Goal: Information Seeking & Learning: Understand process/instructions

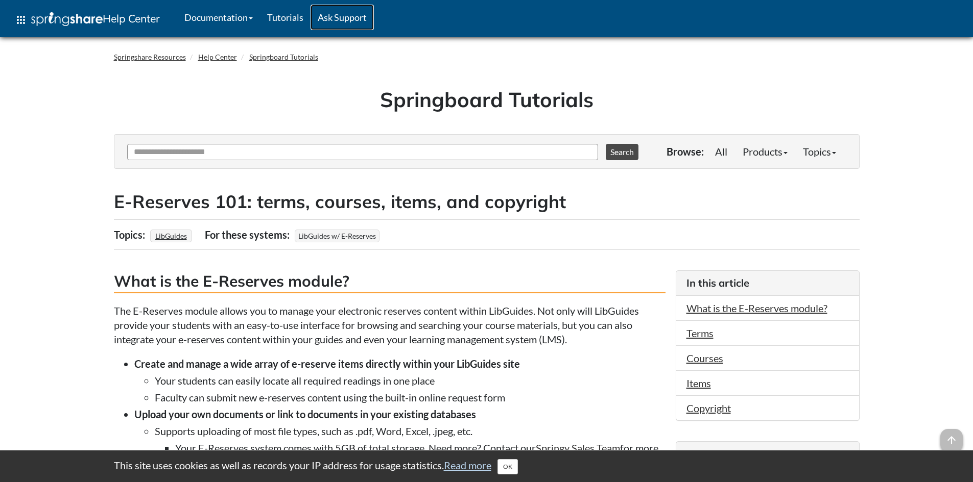
click at [344, 18] on link "Ask Support" at bounding box center [341, 18] width 63 height 26
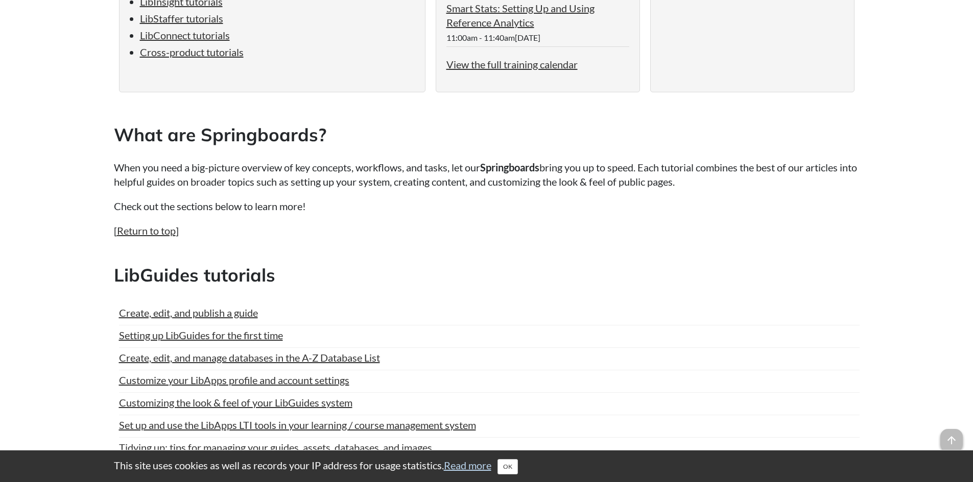
scroll to position [204, 0]
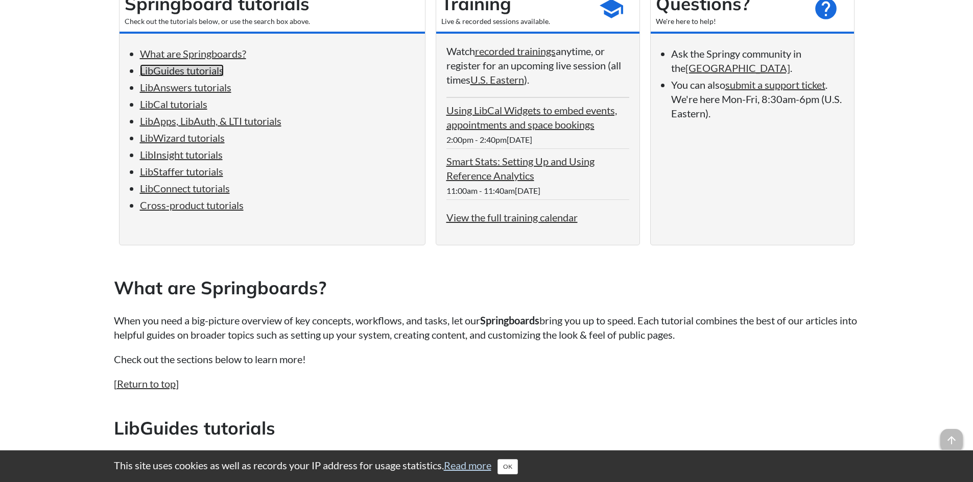
click at [206, 72] on link "LibGuides tutorials" at bounding box center [182, 70] width 84 height 12
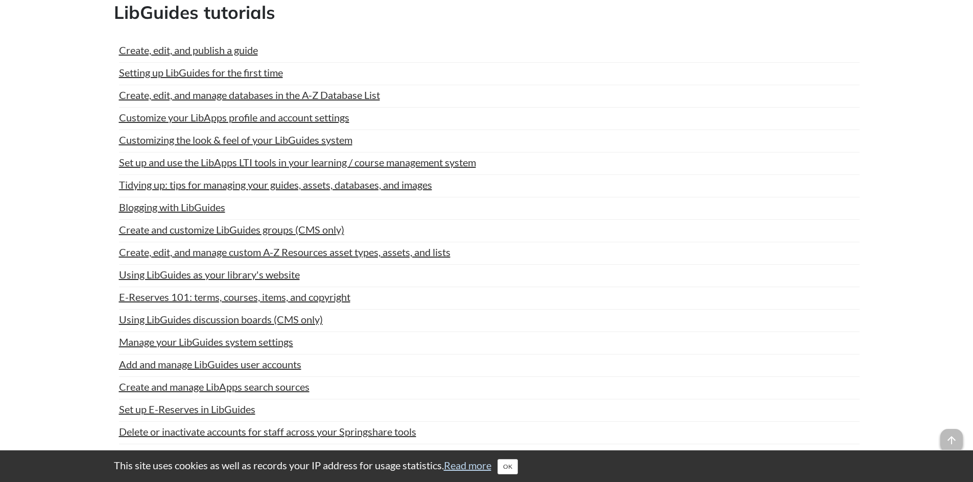
scroll to position [773, 0]
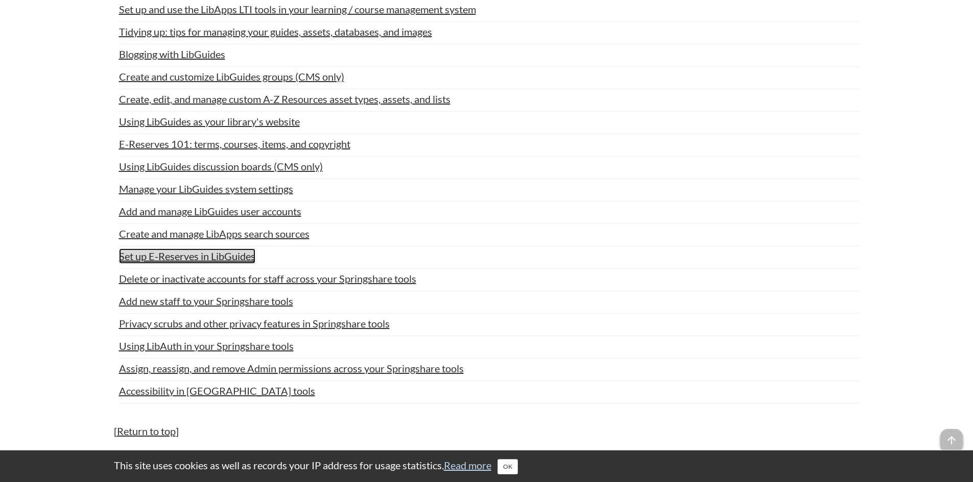
click at [247, 253] on link "Set up E-Reserves in LibGuides" at bounding box center [187, 256] width 136 height 15
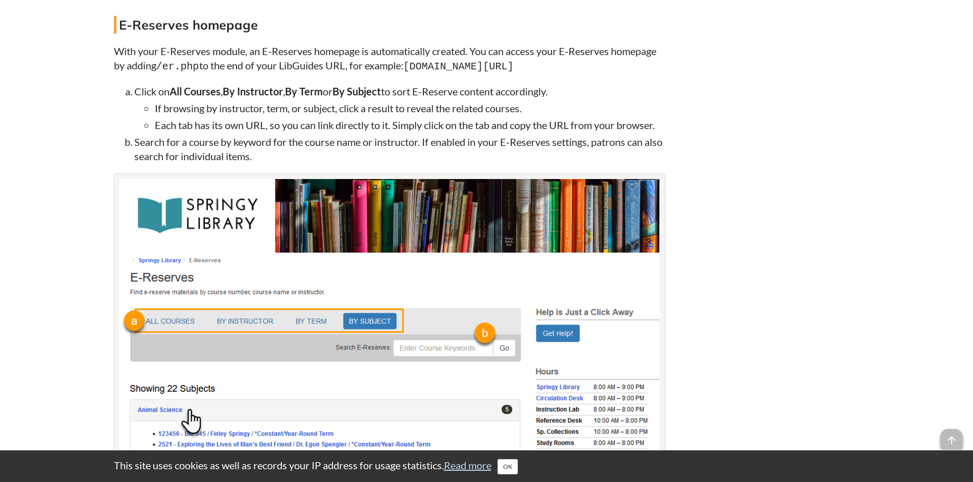
scroll to position [1225, 0]
